Goal: Information Seeking & Learning: Understand process/instructions

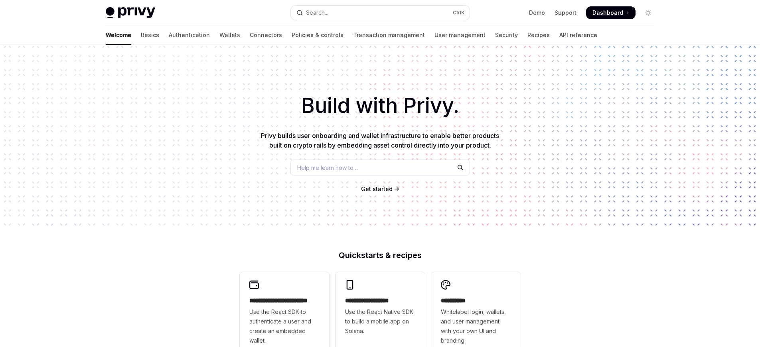
type textarea "*"
click at [250, 35] on link "Connectors" at bounding box center [266, 35] width 32 height 19
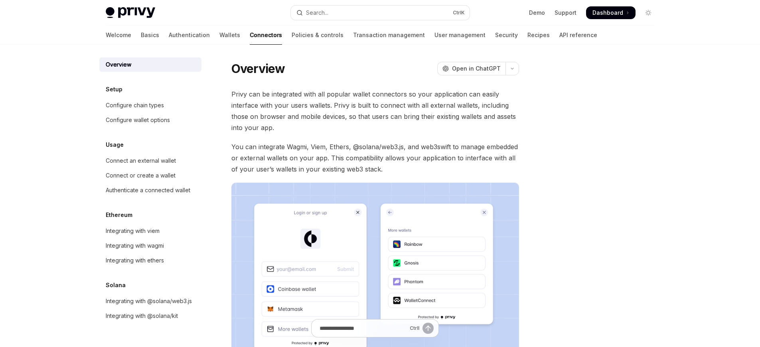
click at [250, 35] on link "Connectors" at bounding box center [266, 35] width 32 height 19
type textarea "*"
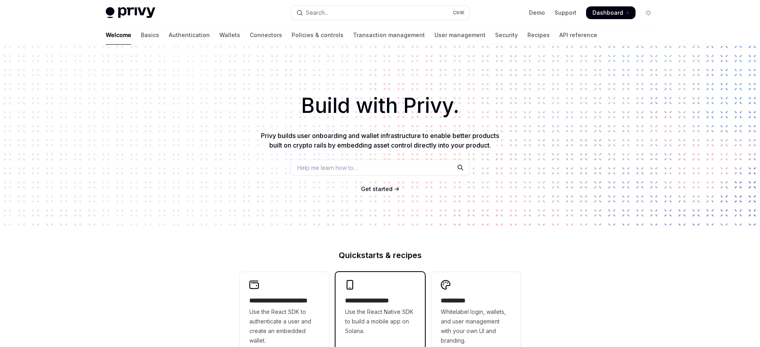
click at [380, 317] on span "Use the React Native SDK to build a mobile app on Solana." at bounding box center [380, 321] width 70 height 29
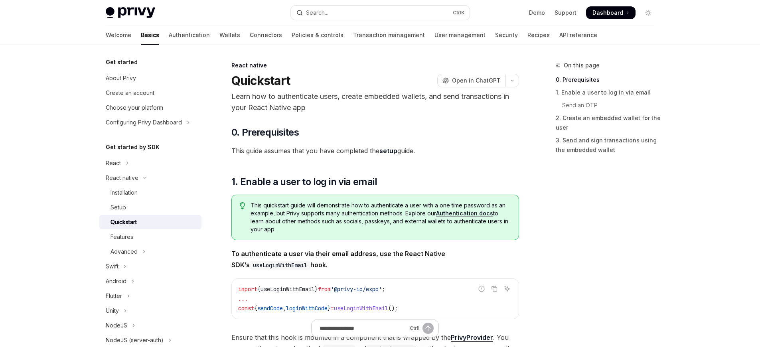
click at [250, 35] on link "Connectors" at bounding box center [266, 35] width 32 height 19
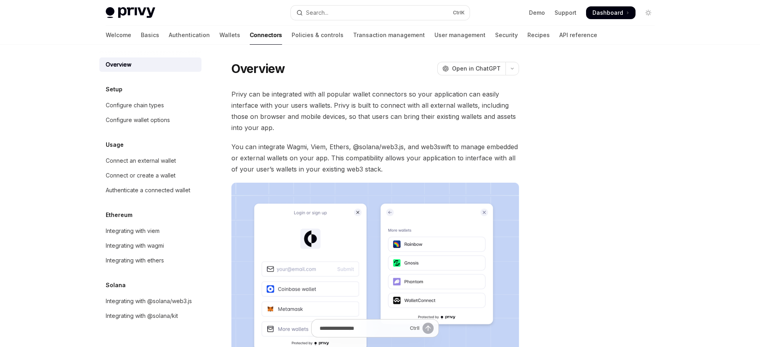
click at [250, 35] on link "Connectors" at bounding box center [266, 35] width 32 height 19
type textarea "*"
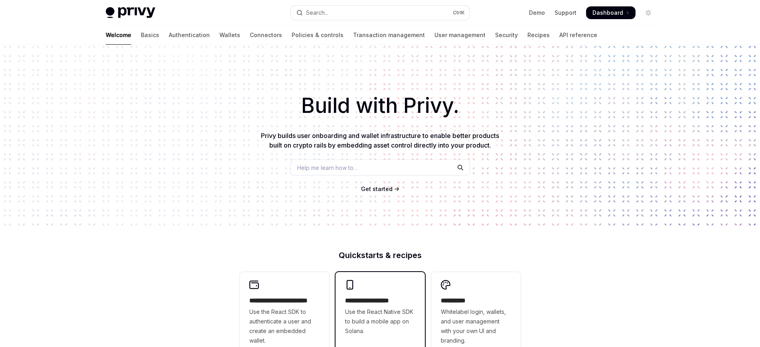
click at [380, 301] on h2 "**********" at bounding box center [380, 301] width 70 height 10
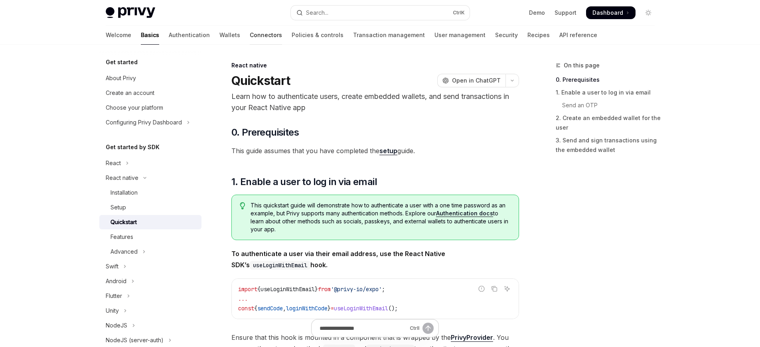
click at [250, 35] on link "Connectors" at bounding box center [266, 35] width 32 height 19
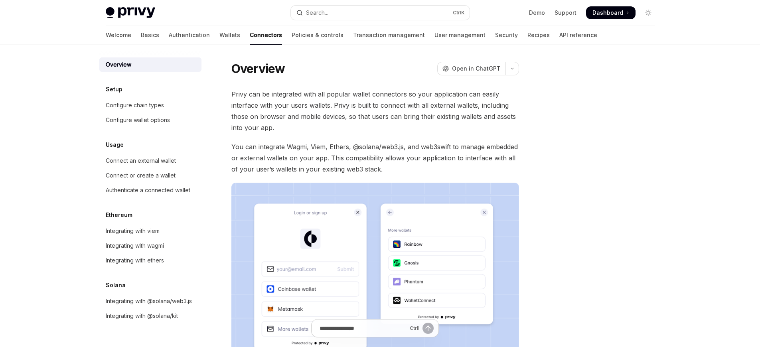
click at [250, 35] on link "Connectors" at bounding box center [266, 35] width 32 height 19
type textarea "*"
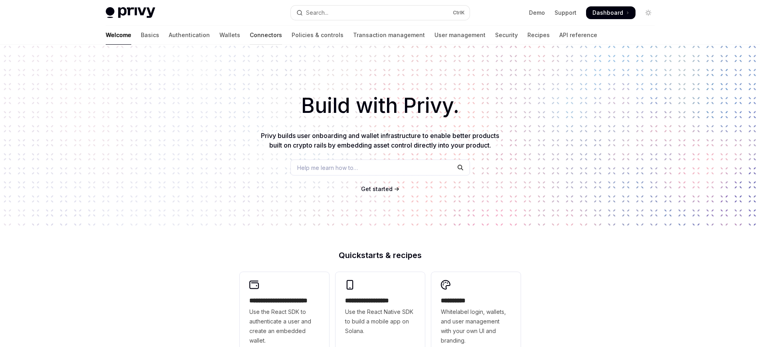
click at [250, 35] on link "Connectors" at bounding box center [266, 35] width 32 height 19
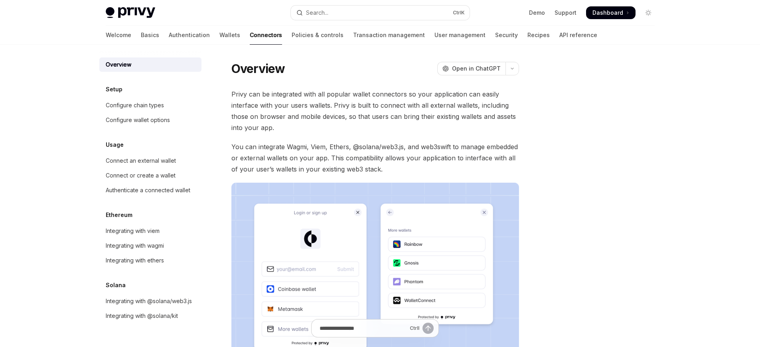
click at [250, 35] on link "Connectors" at bounding box center [266, 35] width 32 height 19
click at [135, 161] on div "Connect an external wallet" at bounding box center [141, 161] width 70 height 10
type textarea "*"
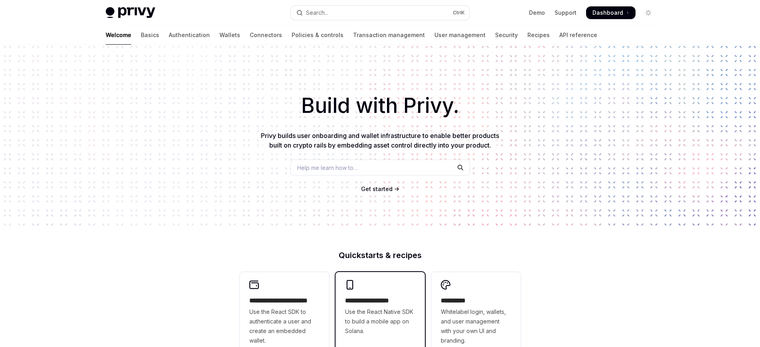
click at [380, 317] on span "Use the React Native SDK to build a mobile app on Solana." at bounding box center [380, 321] width 70 height 29
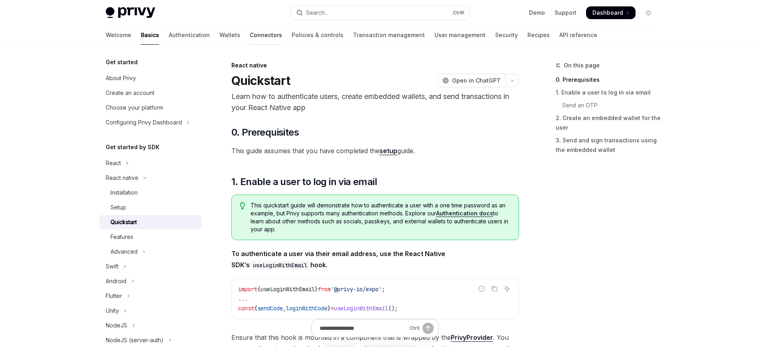
click at [250, 35] on link "Connectors" at bounding box center [266, 35] width 32 height 19
type textarea "*"
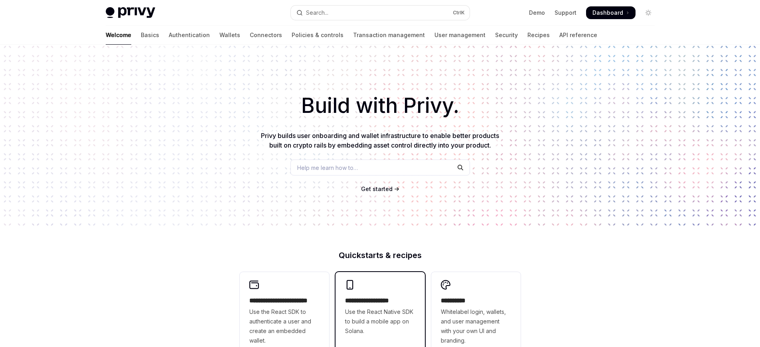
click at [380, 301] on h2 "**********" at bounding box center [380, 301] width 70 height 10
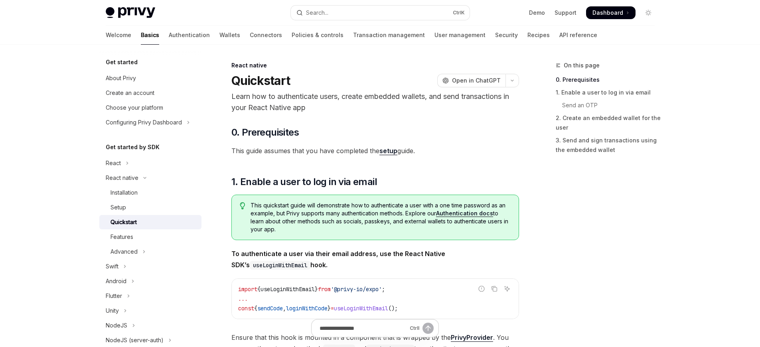
click at [250, 35] on link "Connectors" at bounding box center [266, 35] width 32 height 19
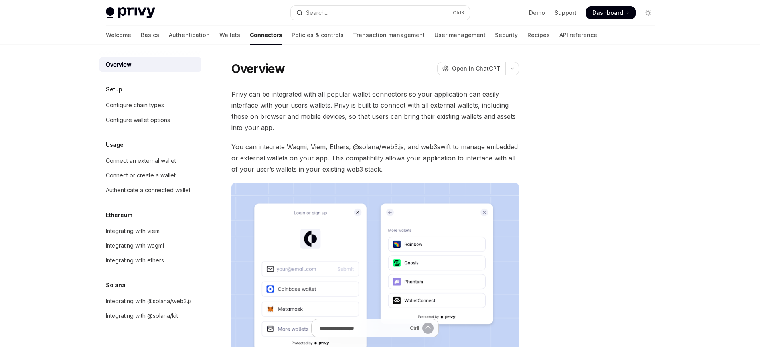
click at [250, 35] on link "Connectors" at bounding box center [266, 35] width 32 height 19
click at [135, 161] on div "Connect an external wallet" at bounding box center [141, 161] width 70 height 10
type textarea "*"
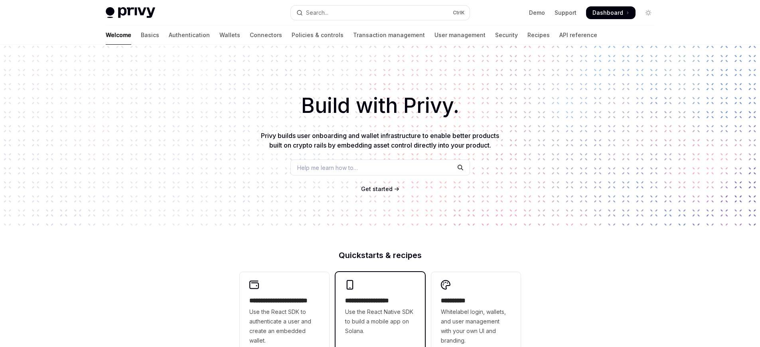
click at [380, 317] on span "Use the React Native SDK to build a mobile app on Solana." at bounding box center [380, 321] width 70 height 29
type textarea "*"
click at [380, 322] on span "Use the React Native SDK to build a mobile app on Solana." at bounding box center [380, 321] width 70 height 29
type textarea "*"
